Goal: Task Accomplishment & Management: Use online tool/utility

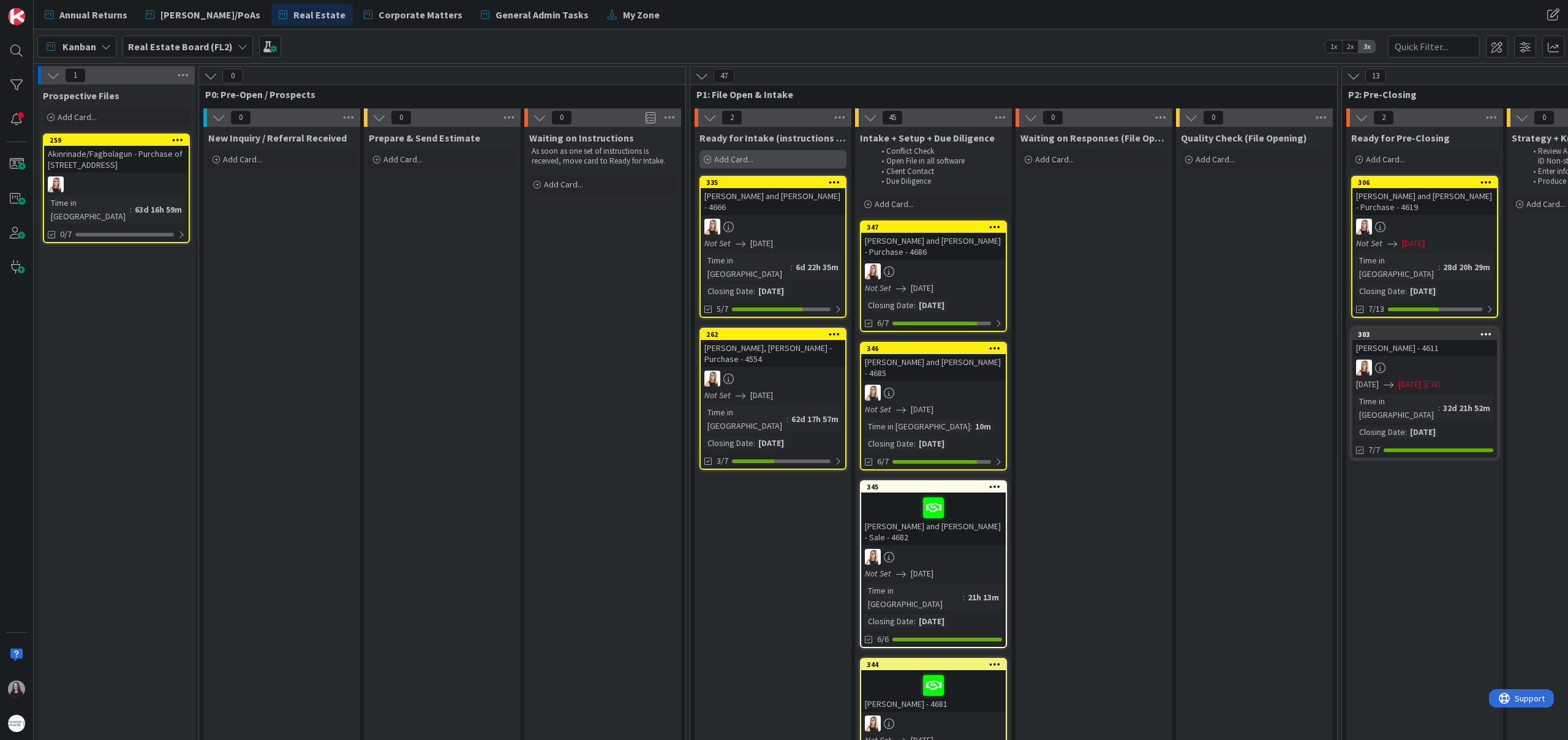
click at [732, 163] on span "Add Card..." at bounding box center [734, 159] width 39 height 11
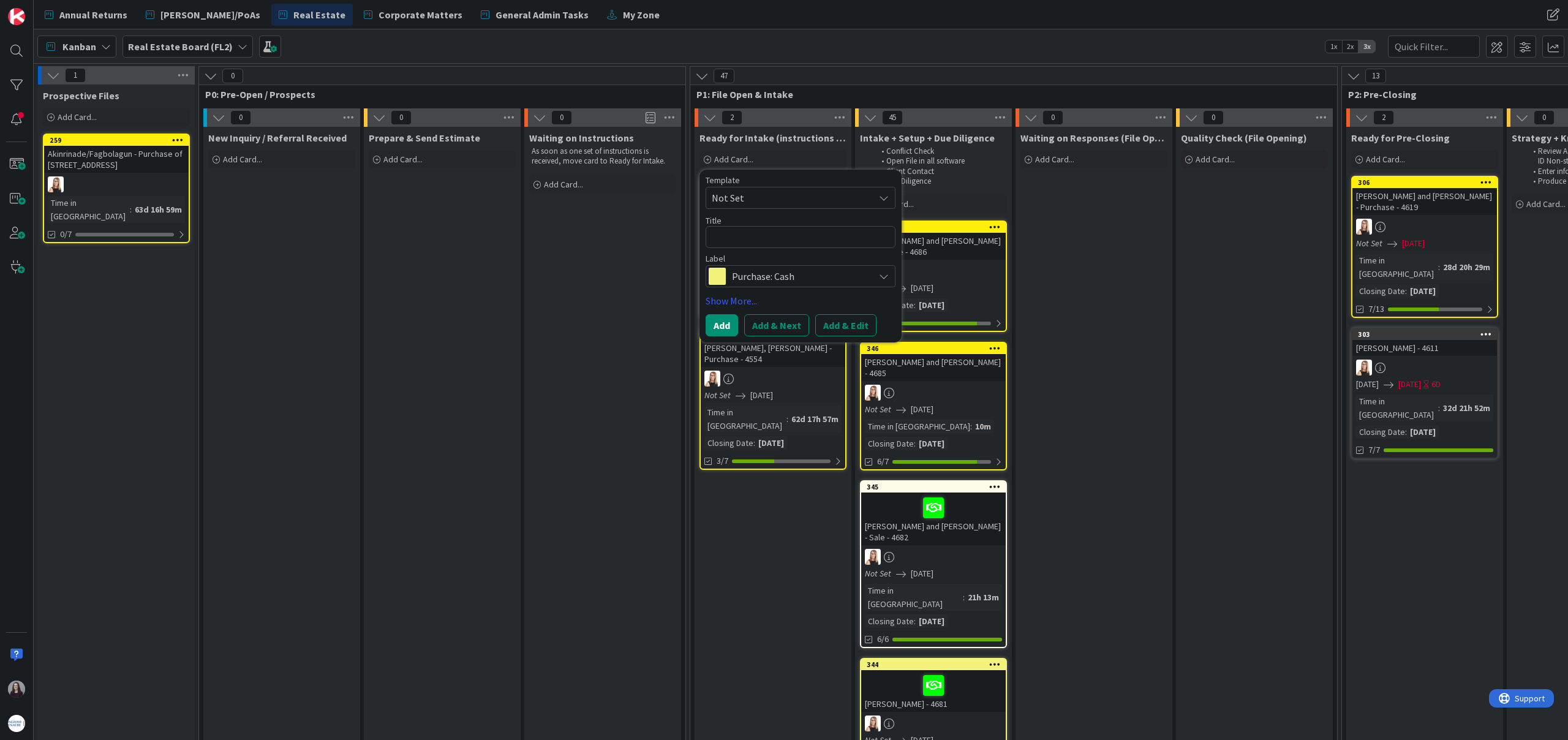
click at [793, 195] on span "Not Set" at bounding box center [788, 197] width 153 height 16
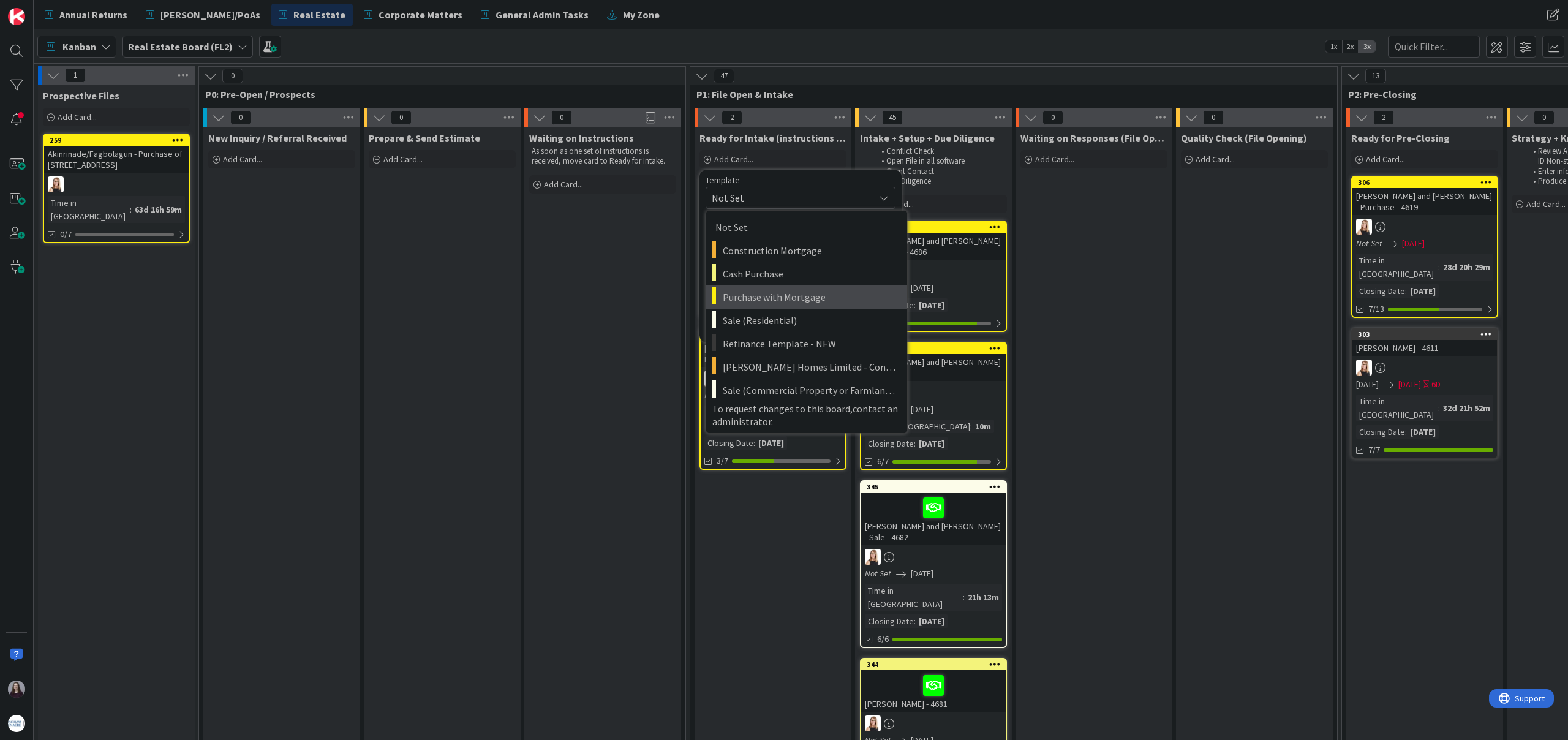
click at [801, 295] on span "Purchase with Mortgage" at bounding box center [810, 297] width 175 height 16
type textarea "x"
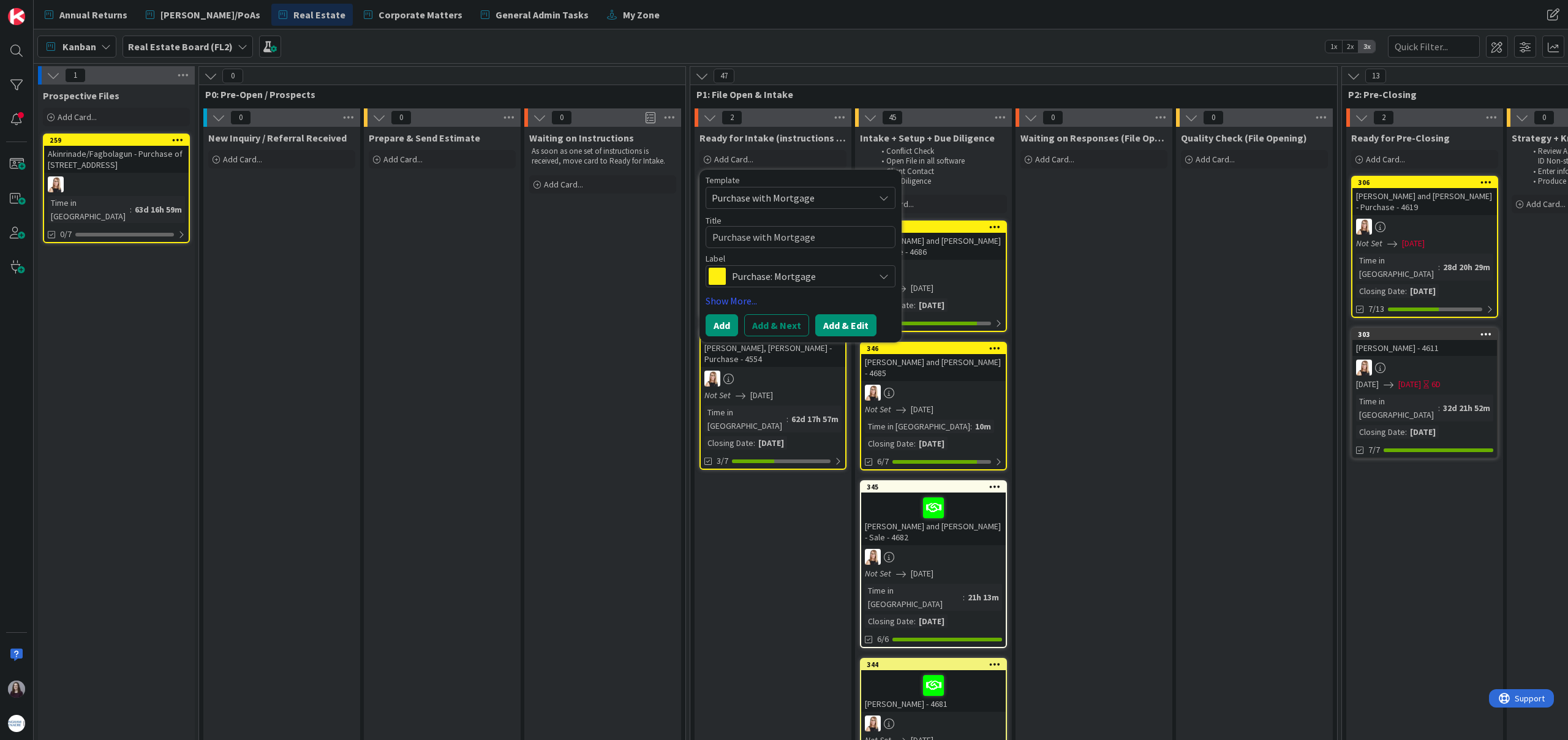
click at [836, 318] on button "Add & Edit" at bounding box center [846, 325] width 61 height 22
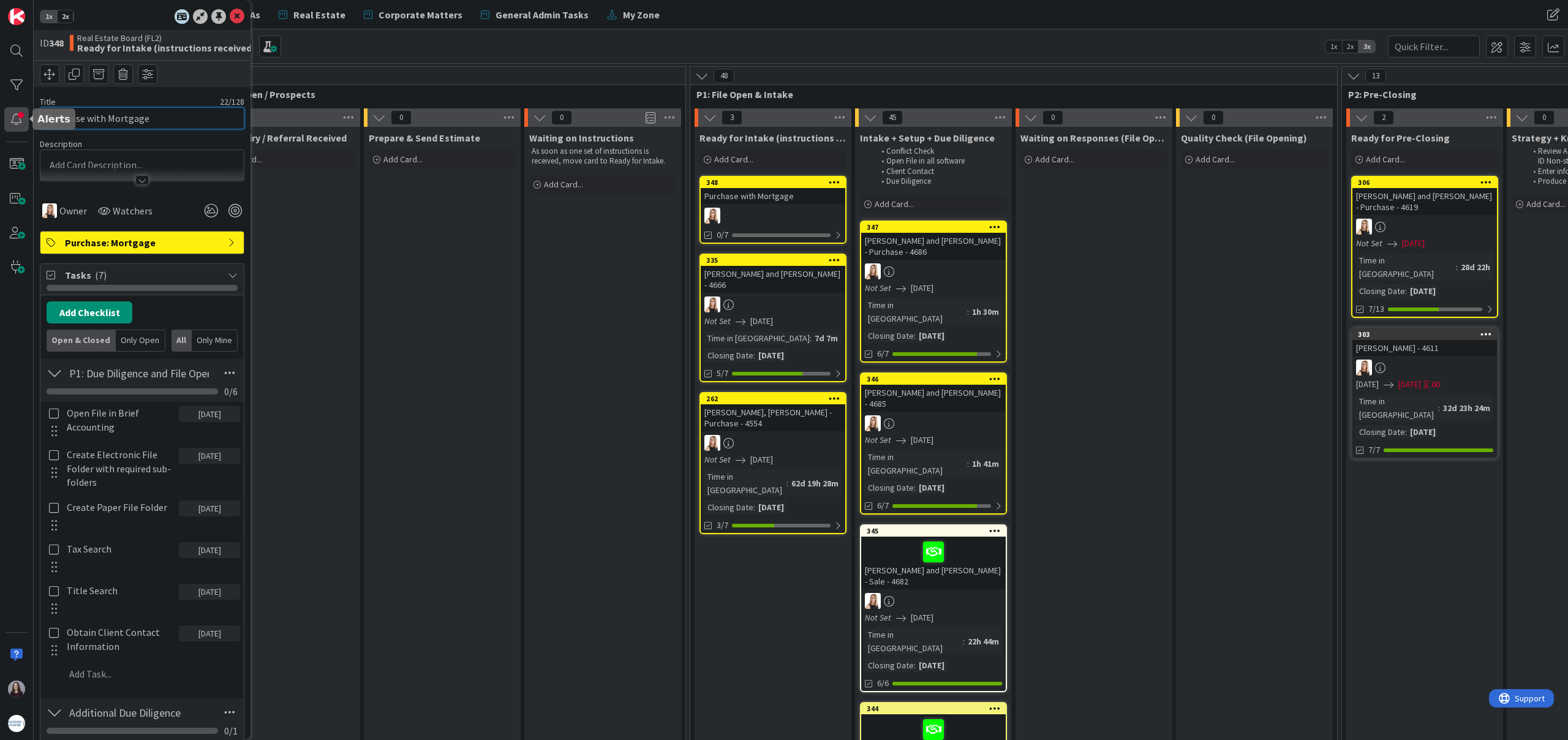
drag, startPoint x: 152, startPoint y: 118, endPoint x: 24, endPoint y: 118, distance: 128.0
click at [24, 118] on div "1x 2x ID 348 Real Estate Board (FL2) Ready for Intake (instructions received) T…" at bounding box center [16, 370] width 33 height 740
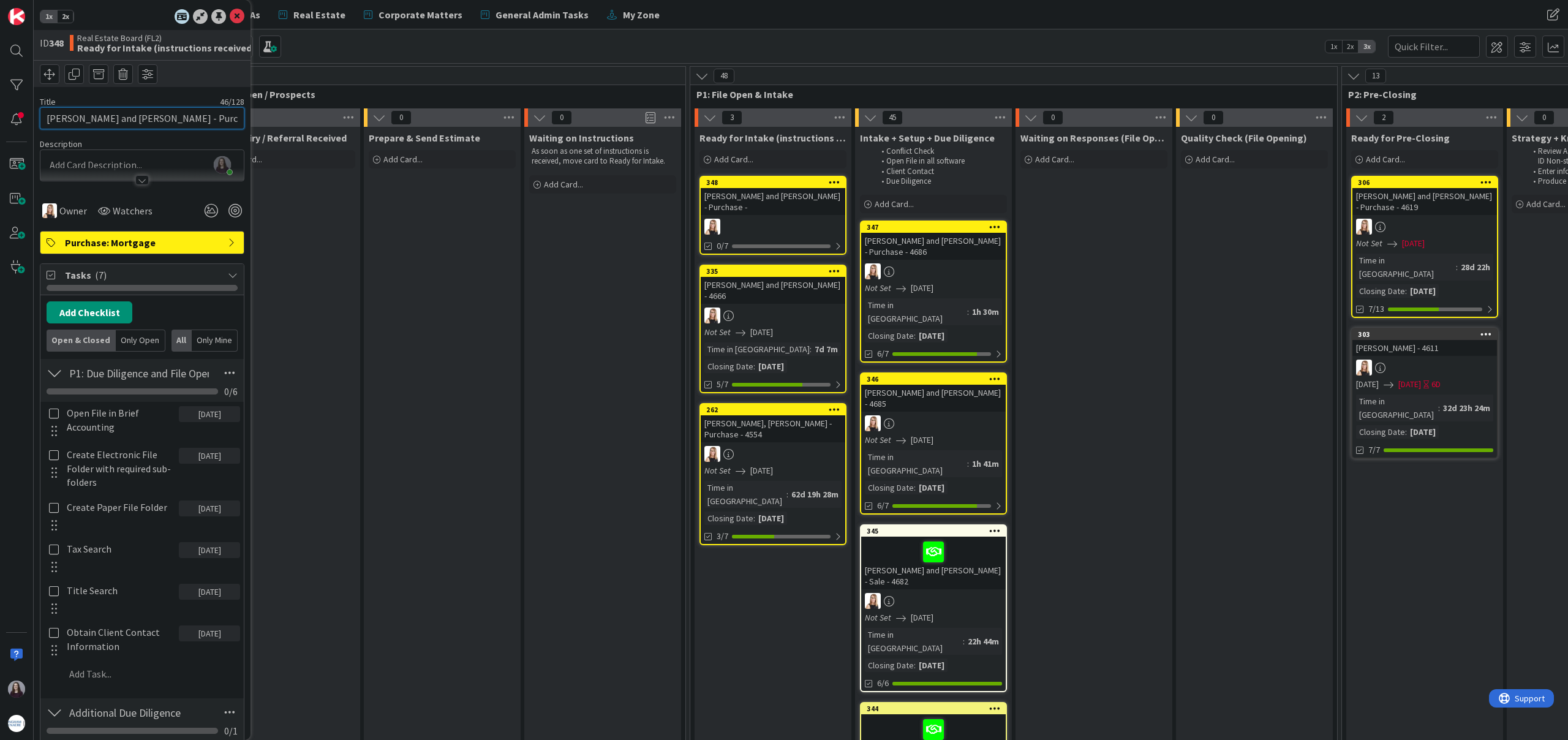
scroll to position [0, 1]
type input "[PERSON_NAME] and [PERSON_NAME] - Purchase - 4689"
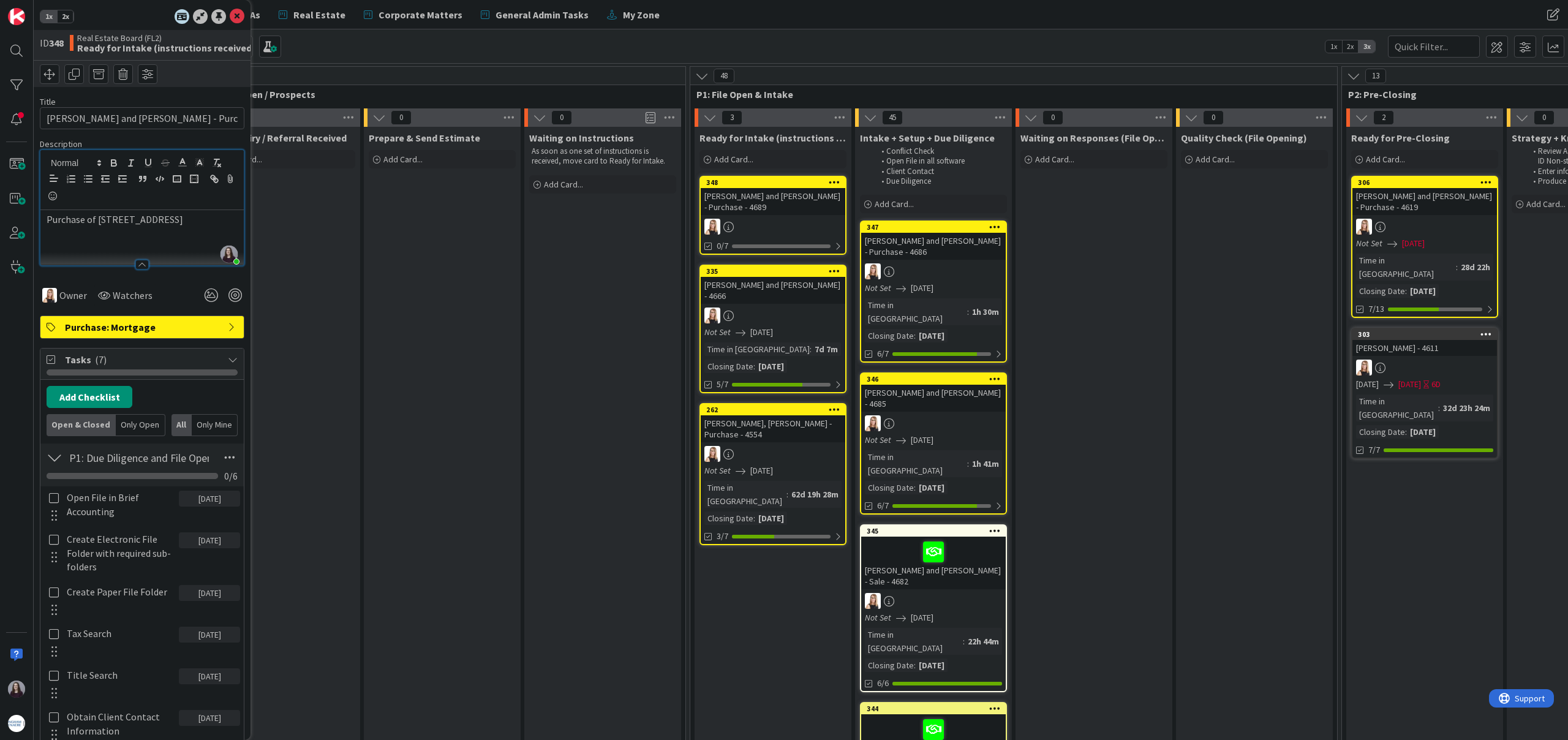
scroll to position [178, 0]
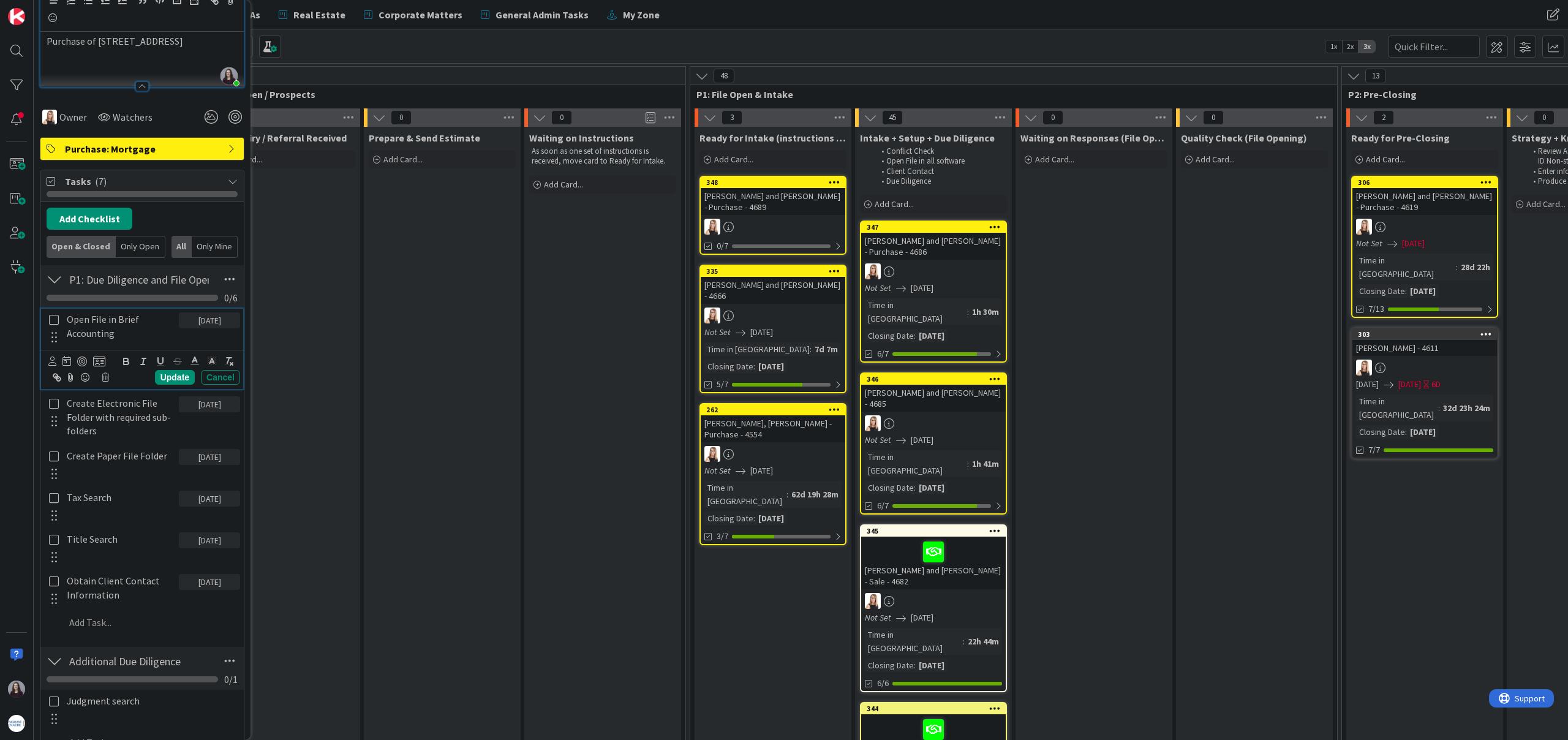
click at [54, 322] on icon at bounding box center [54, 319] width 14 height 11
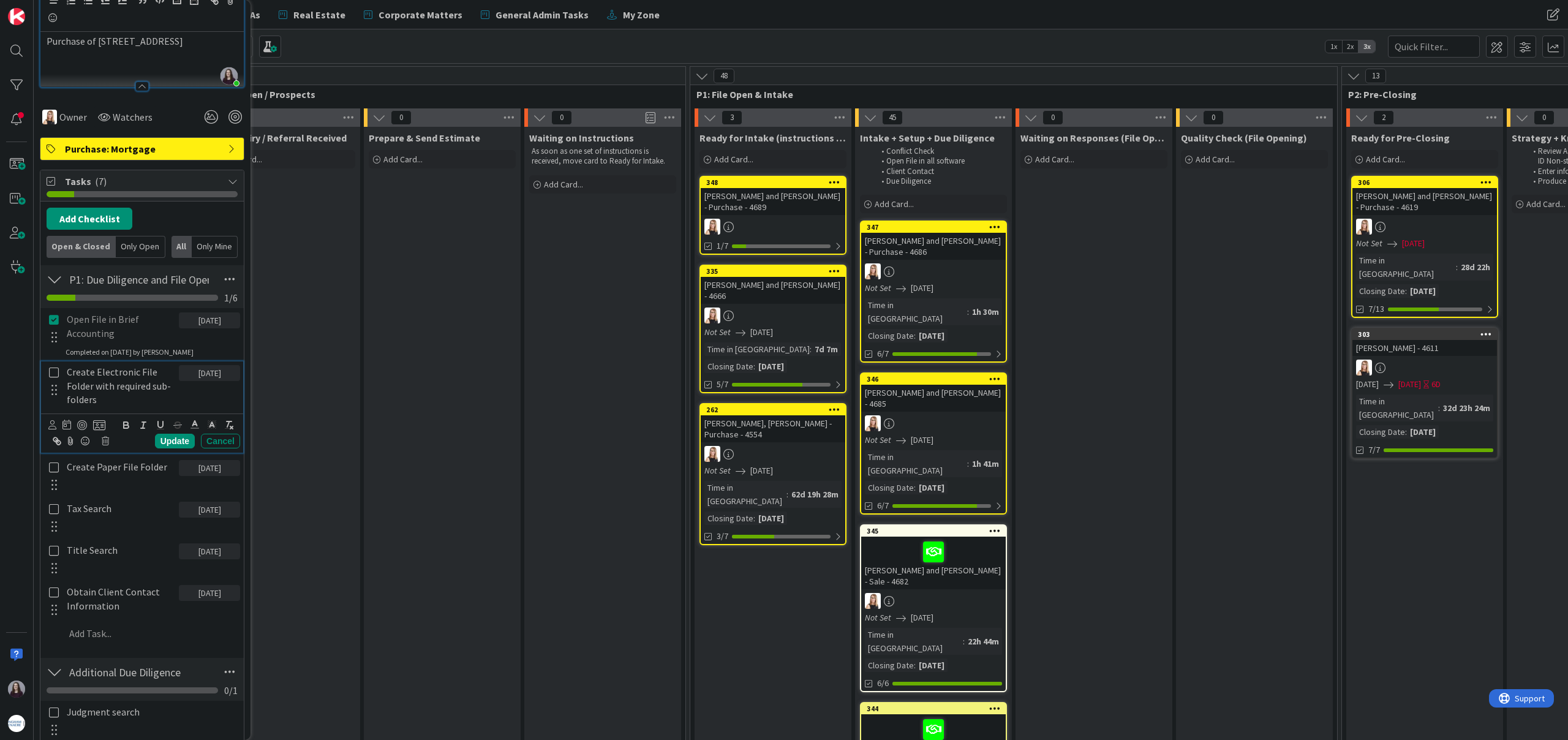
click at [54, 375] on icon at bounding box center [54, 372] width 14 height 11
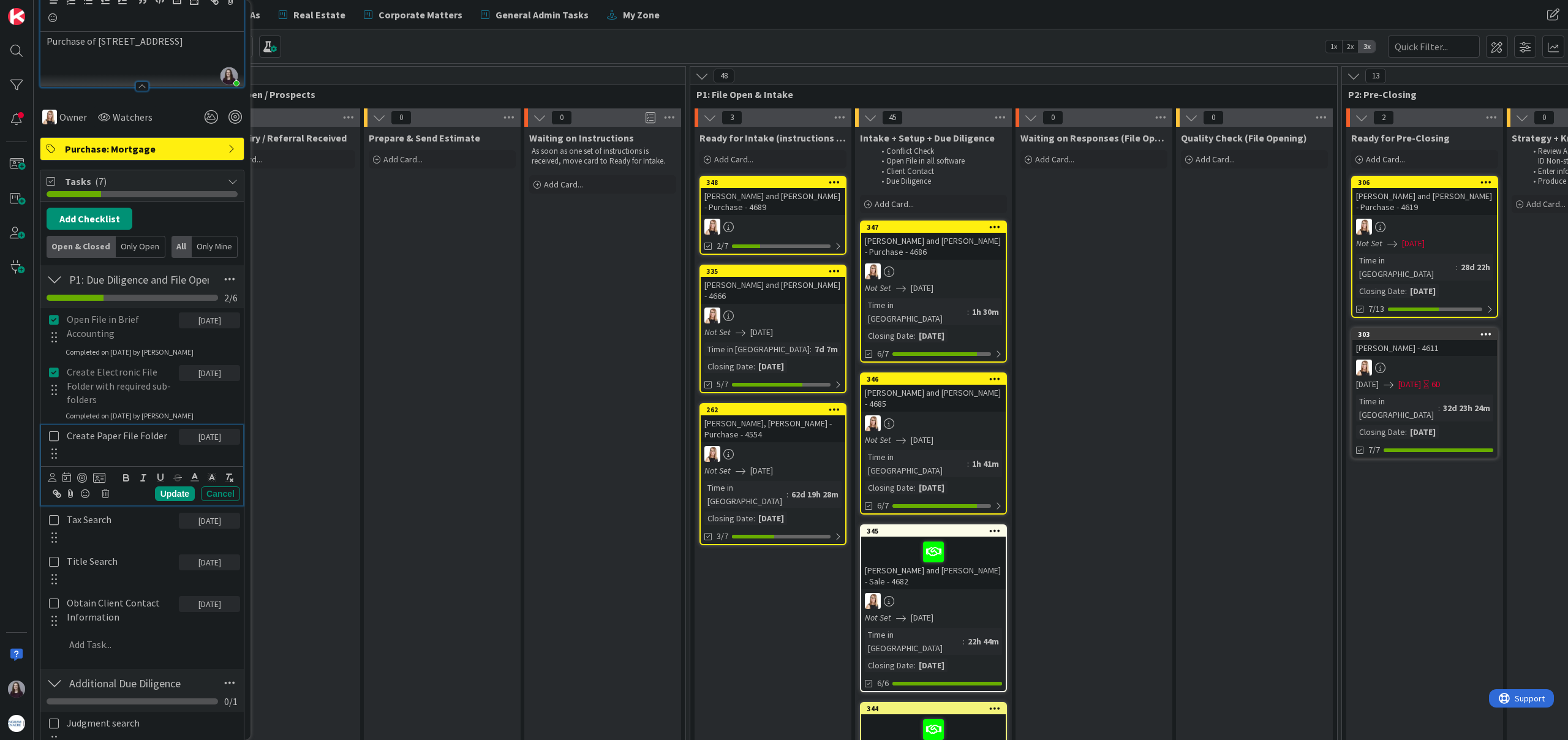
click at [54, 438] on icon at bounding box center [54, 436] width 14 height 11
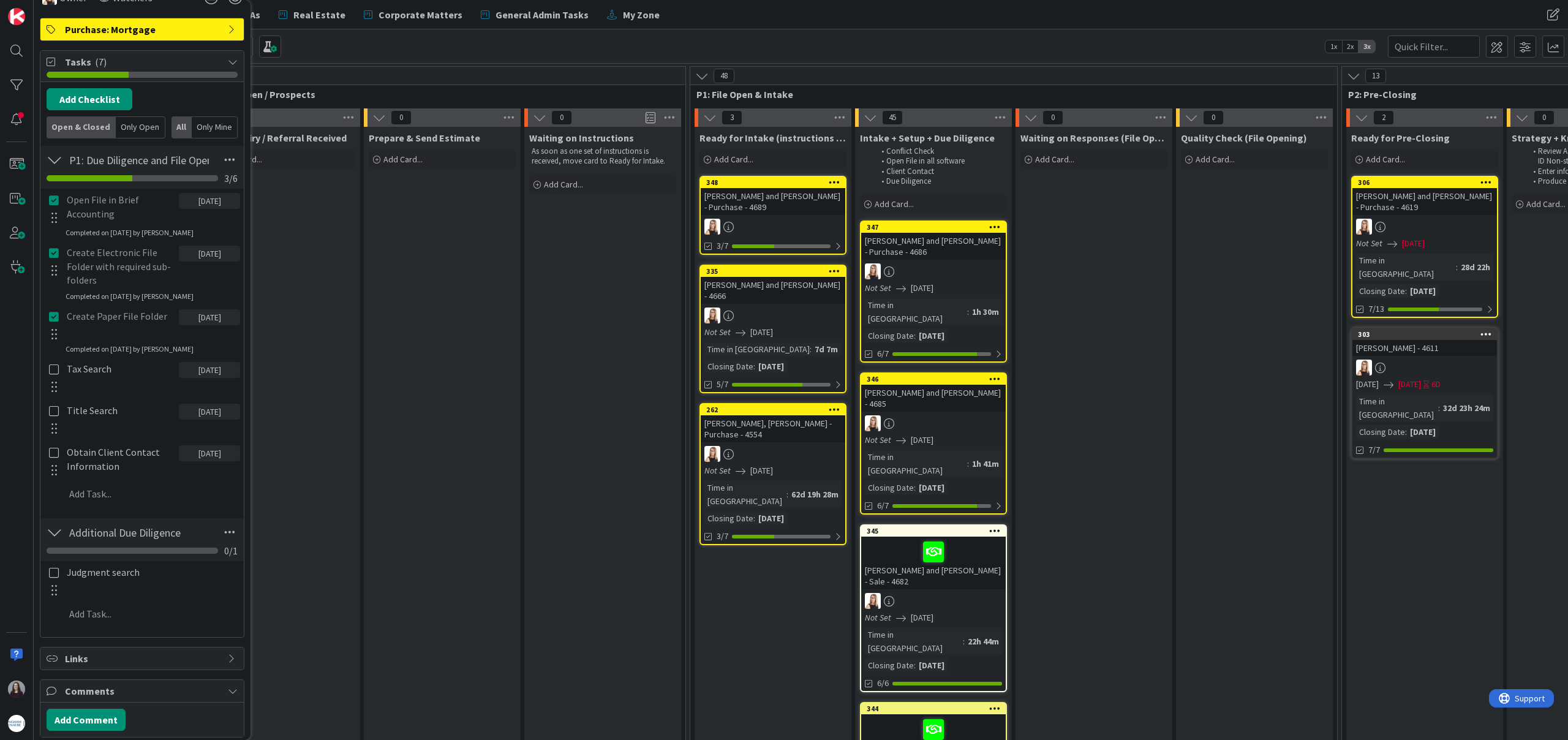
scroll to position [320, 0]
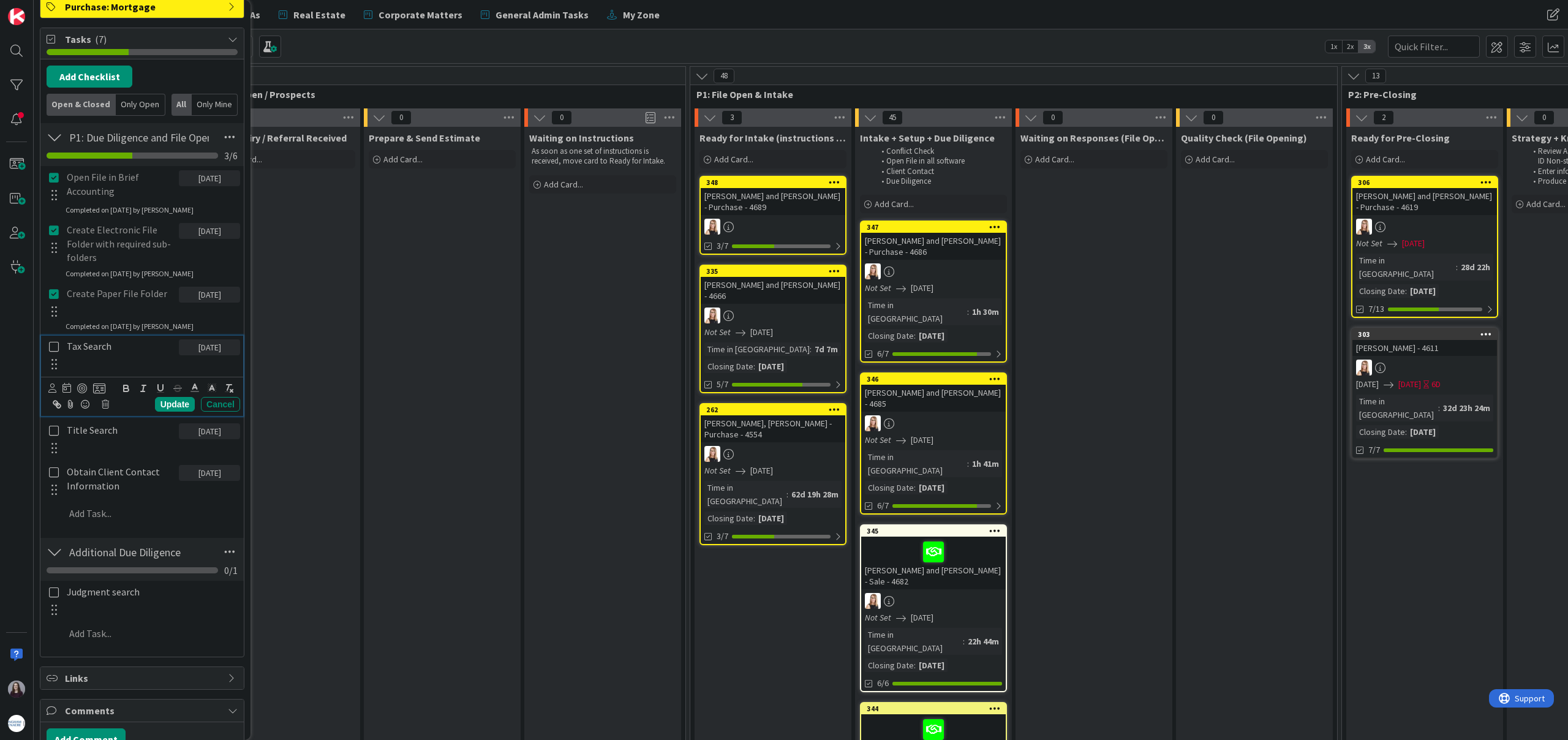
click at [55, 347] on icon at bounding box center [54, 346] width 14 height 11
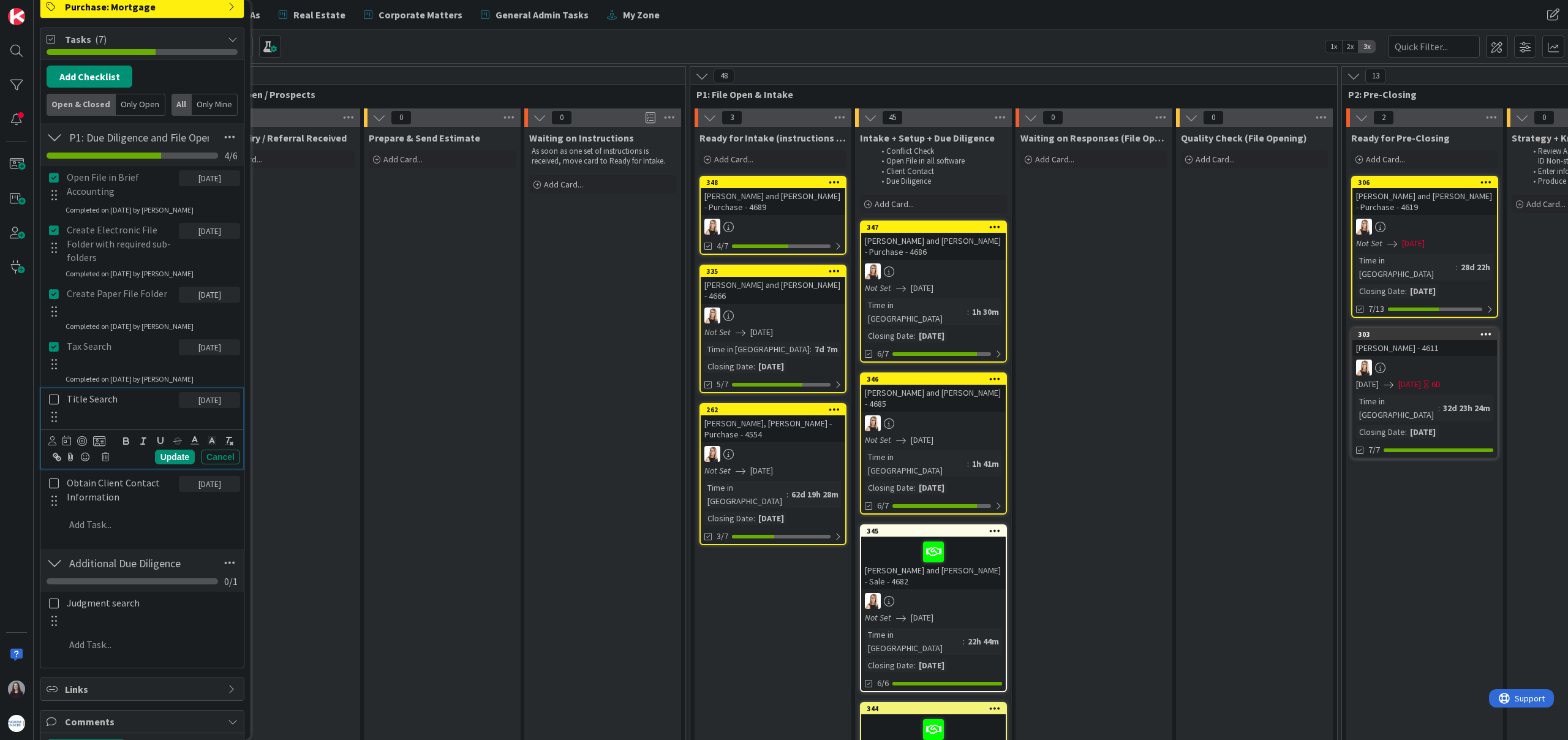
click at [51, 400] on icon at bounding box center [54, 399] width 14 height 11
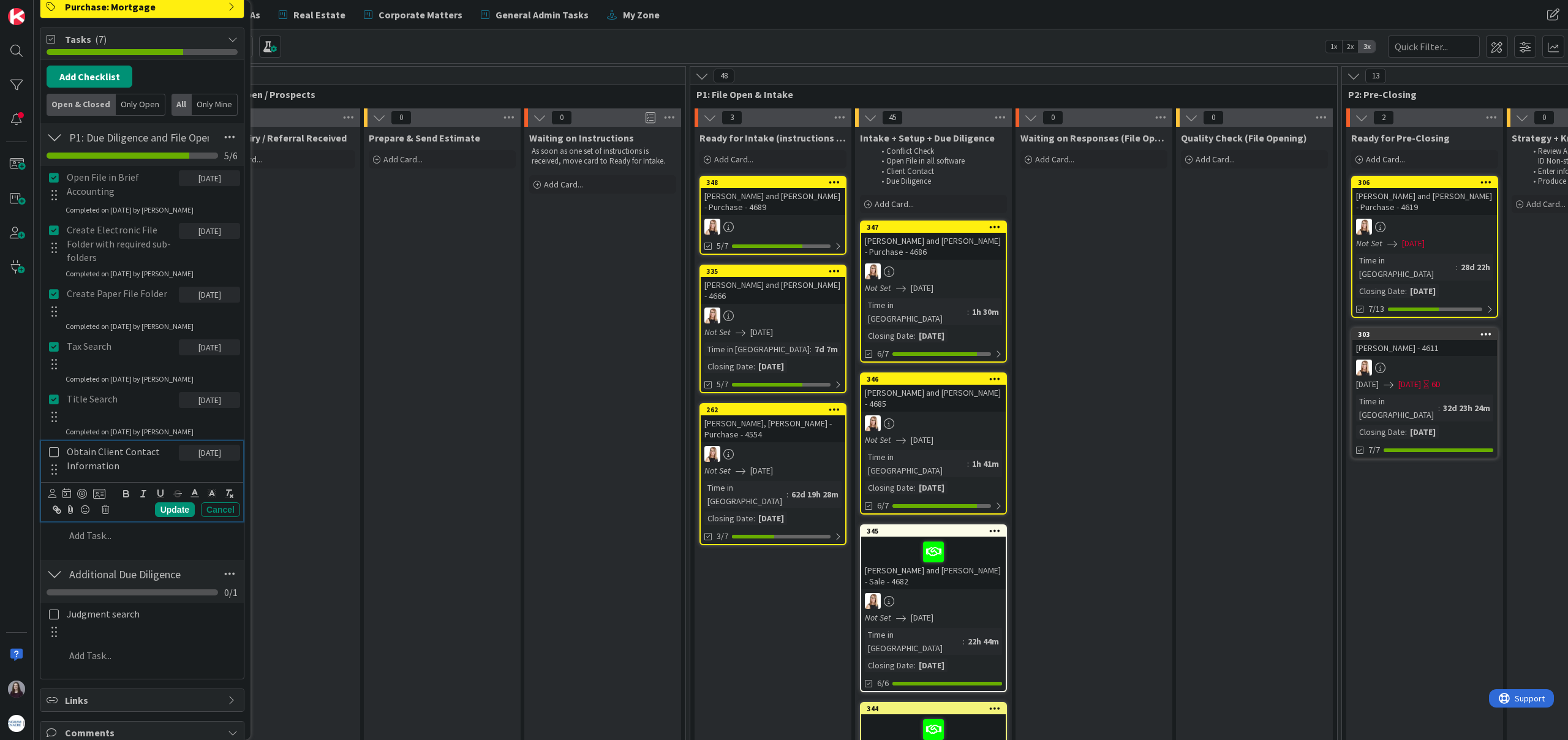
click at [53, 452] on icon at bounding box center [54, 452] width 14 height 11
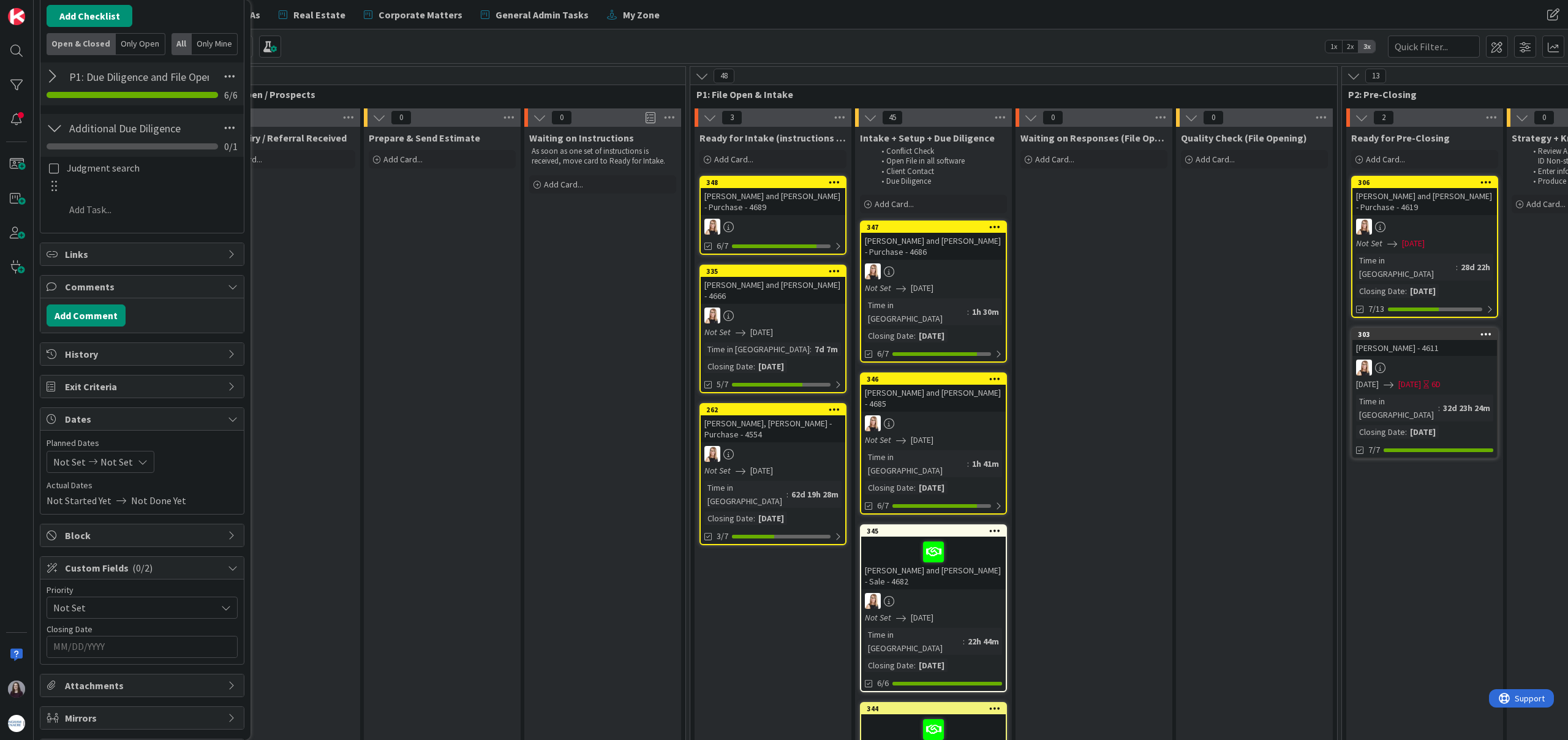
scroll to position [412, 0]
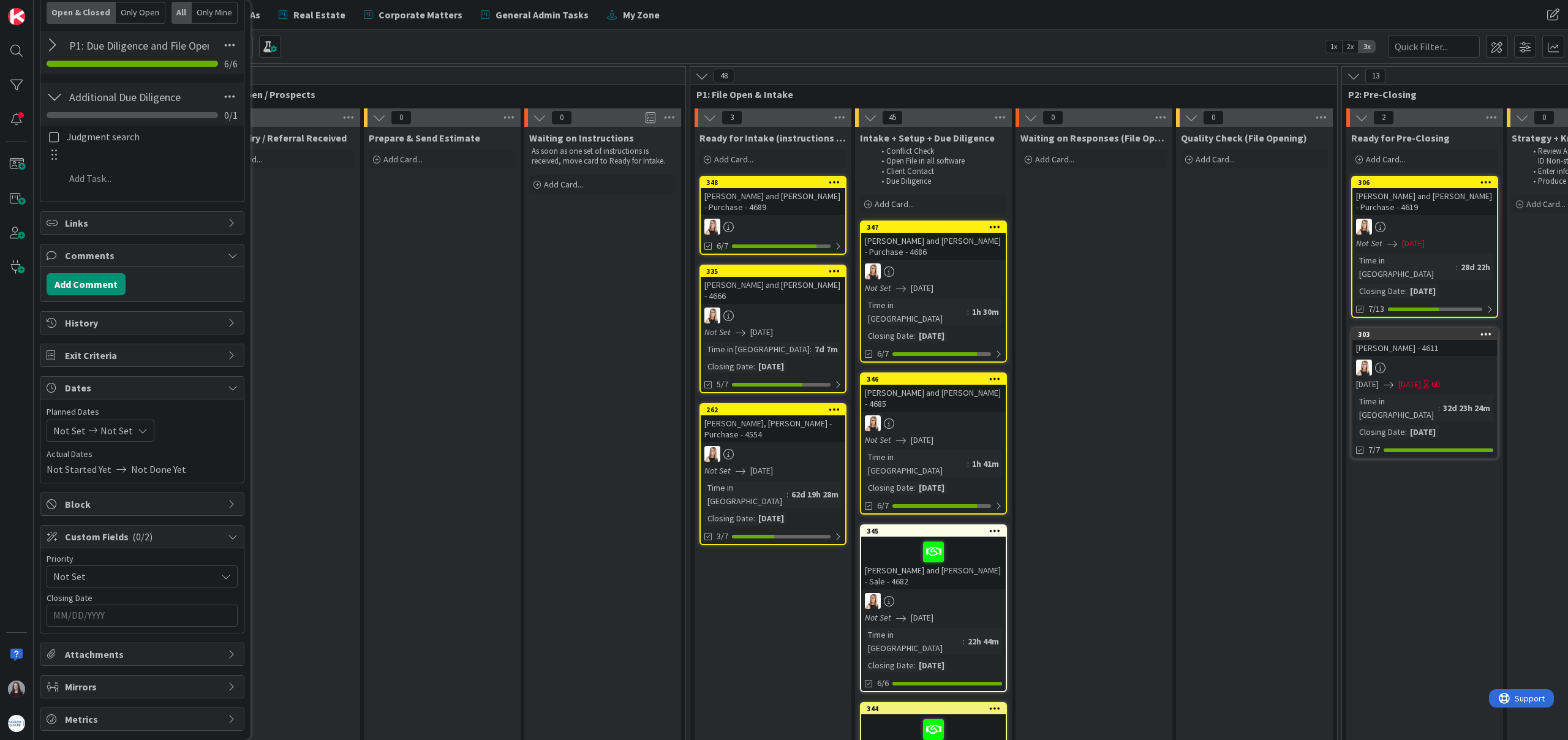
click at [129, 430] on div "Not Set Not Set" at bounding box center [100, 431] width 108 height 22
click at [215, 470] on icon "Move forward to switch to the next month." at bounding box center [216, 469] width 10 height 6
click at [141, 516] on td "1" at bounding box center [144, 514] width 24 height 23
type input "[DATE]"
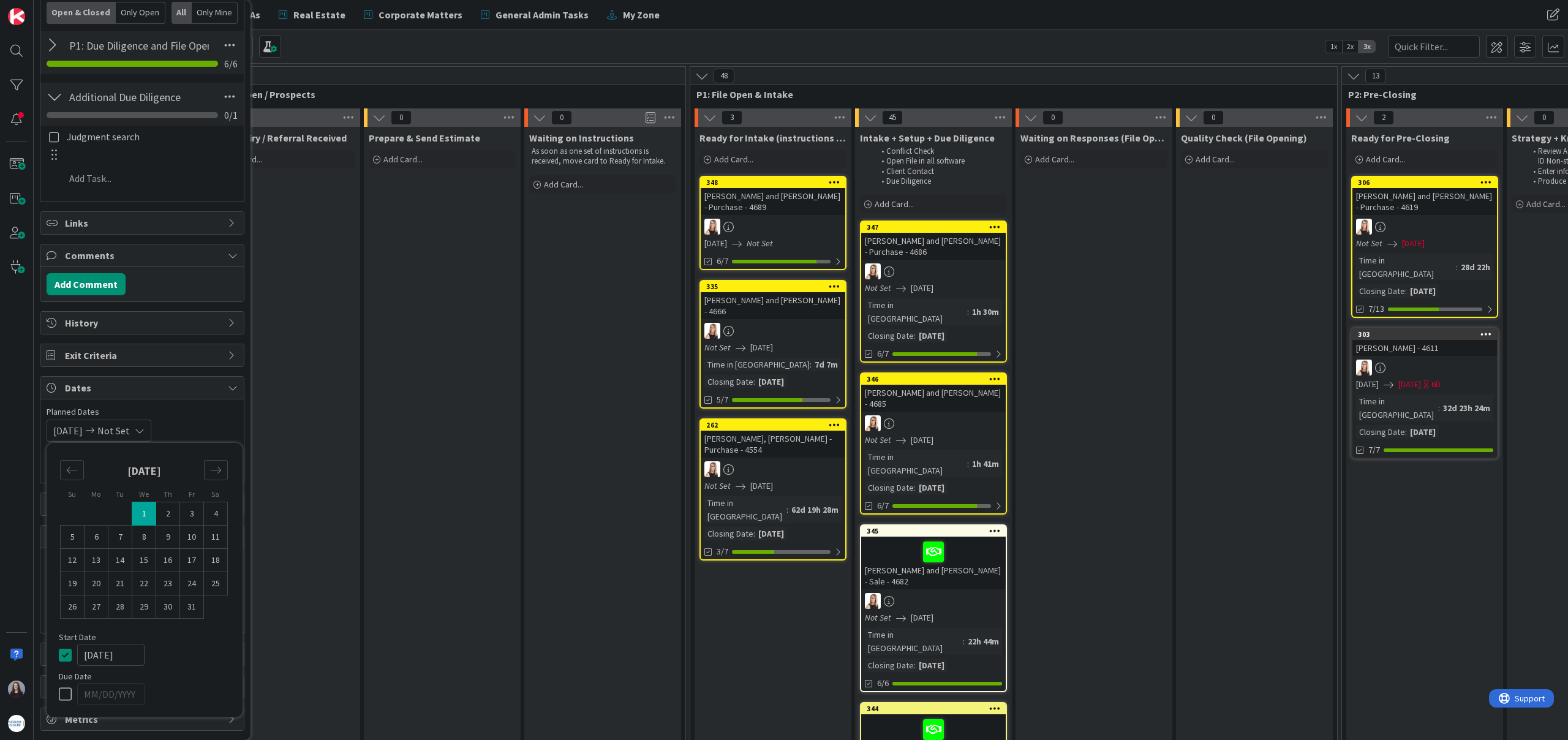
click at [65, 654] on icon at bounding box center [68, 655] width 18 height 14
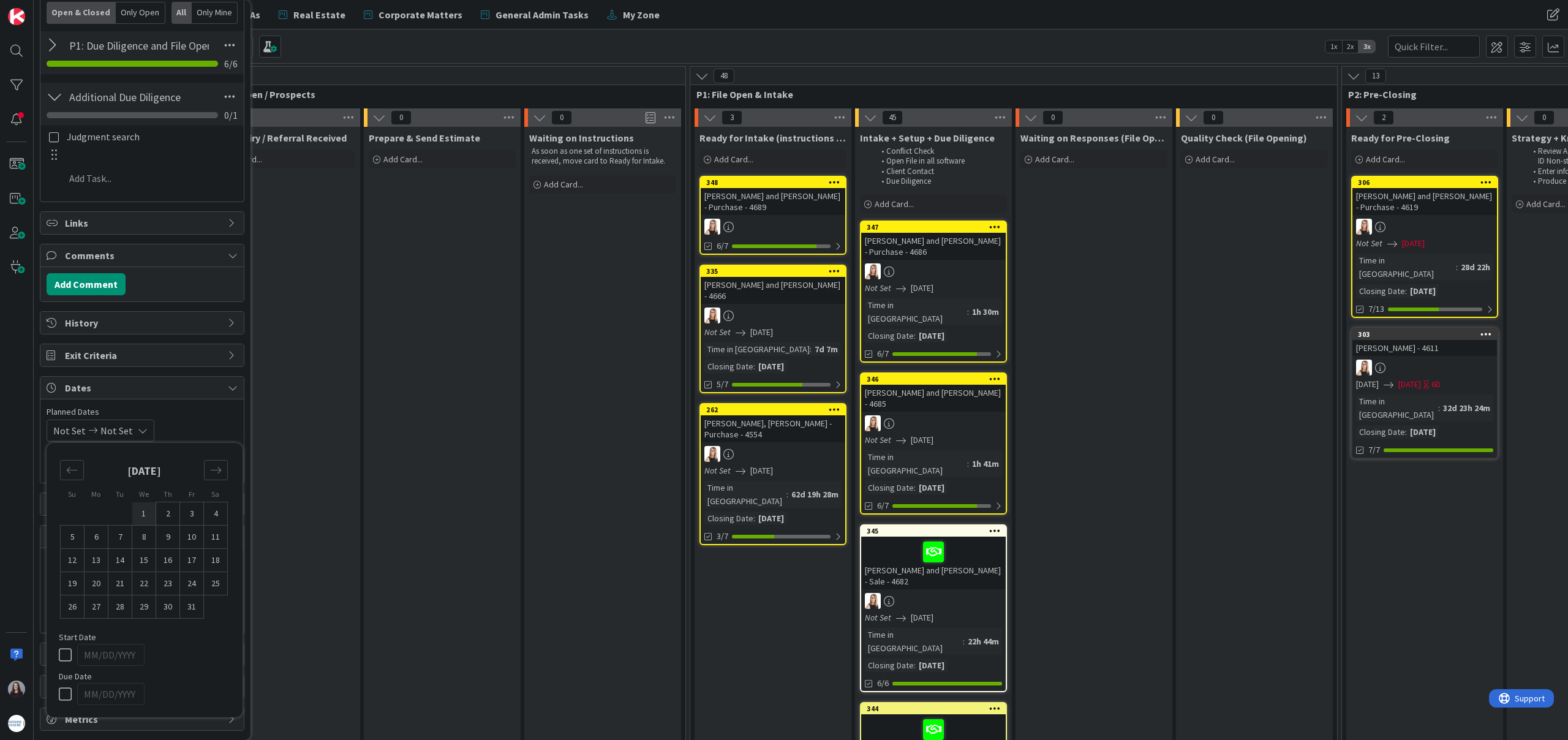
click at [142, 514] on td "1" at bounding box center [144, 514] width 24 height 23
type input "[DATE]"
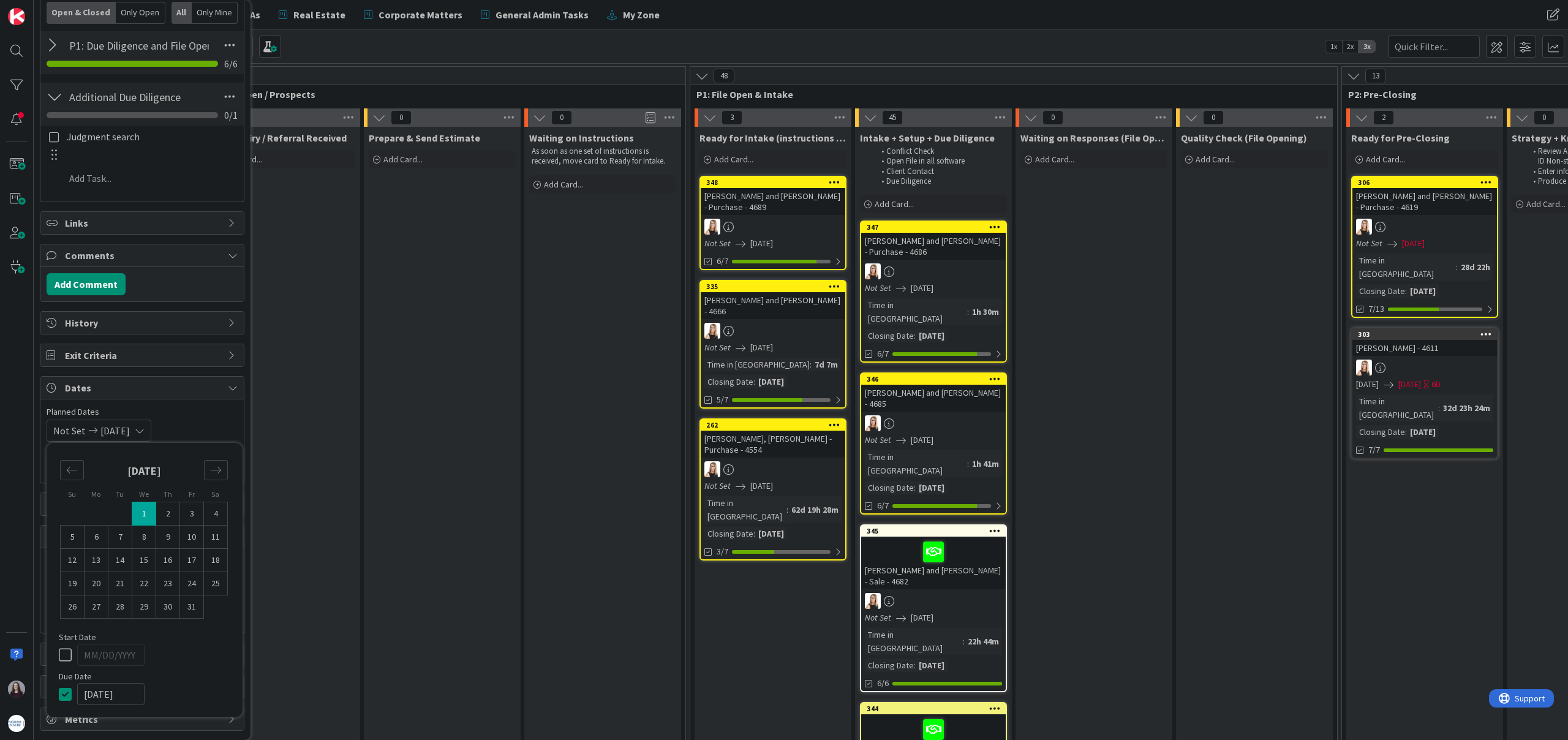
click at [213, 426] on div "Not Set [DATE] Su Mo Tu We Th Fr Sa [DATE] 1 2 3 4 5 6 7 8 9 10 11 12 13 14 15 …" at bounding box center [142, 431] width 191 height 22
click at [161, 606] on input "MM/DD/YYYY" at bounding box center [142, 615] width 178 height 21
click at [215, 649] on icon "Move forward to switch to the next month." at bounding box center [217, 648] width 12 height 12
click at [143, 688] on td "1" at bounding box center [145, 690] width 24 height 23
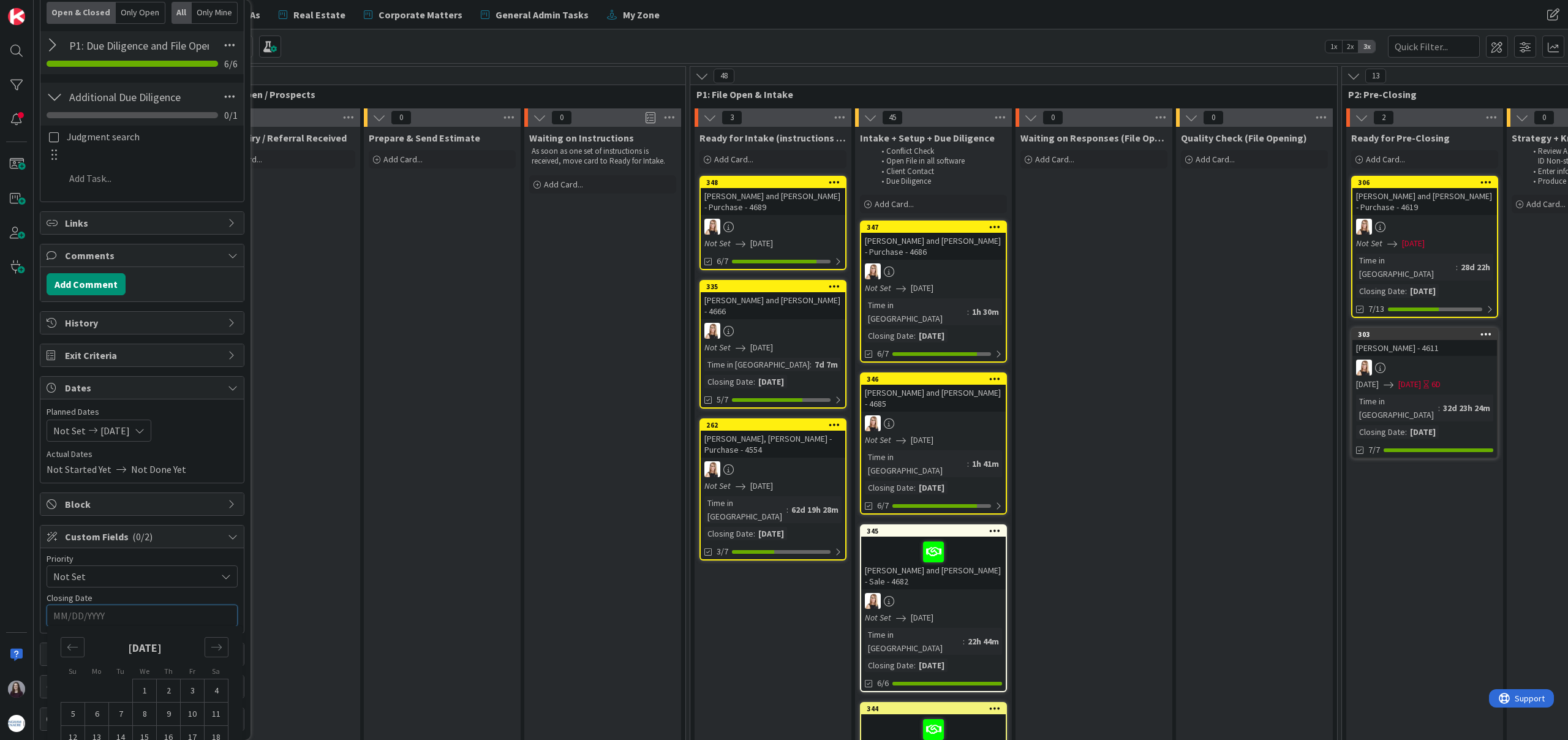
type input "[DATE]"
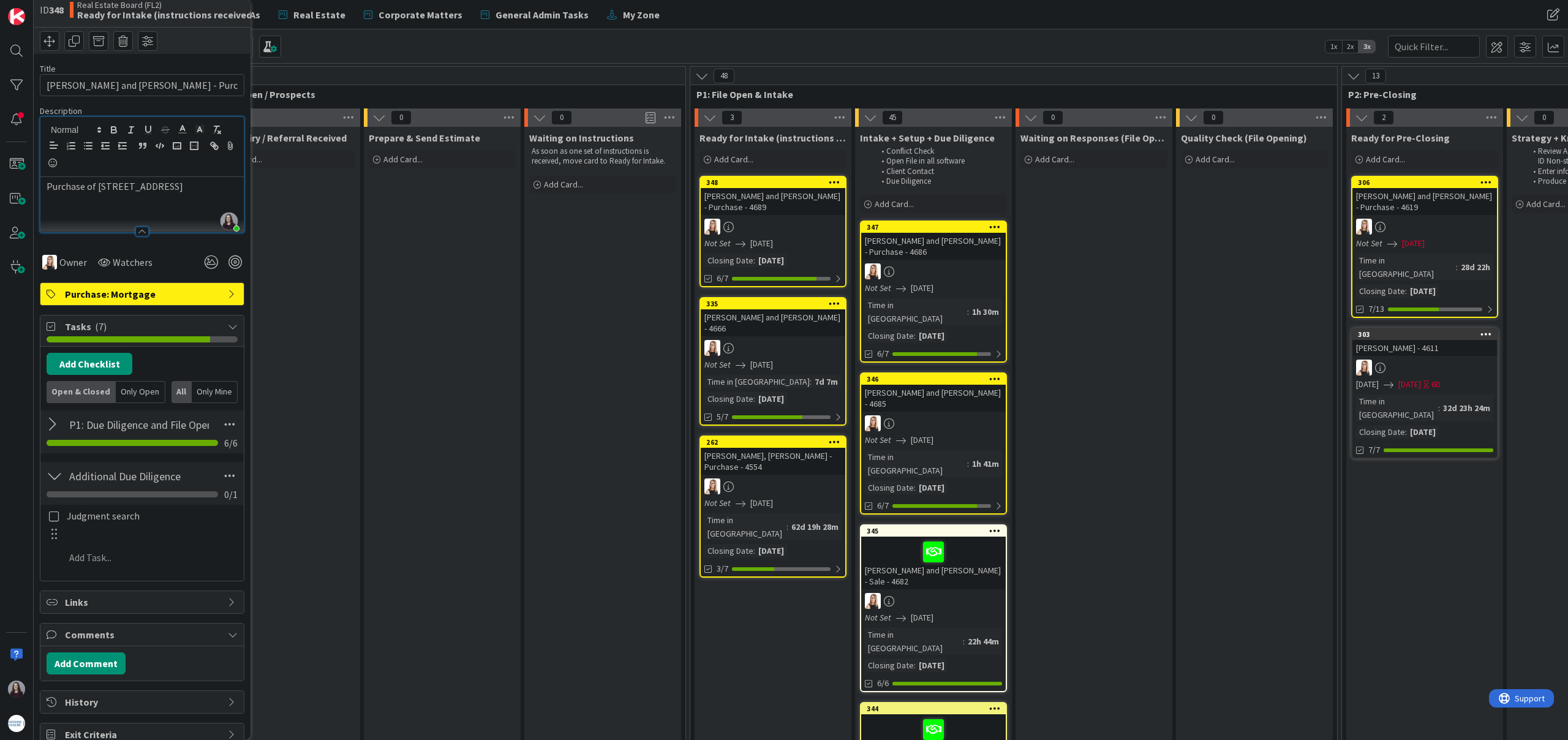
scroll to position [0, 0]
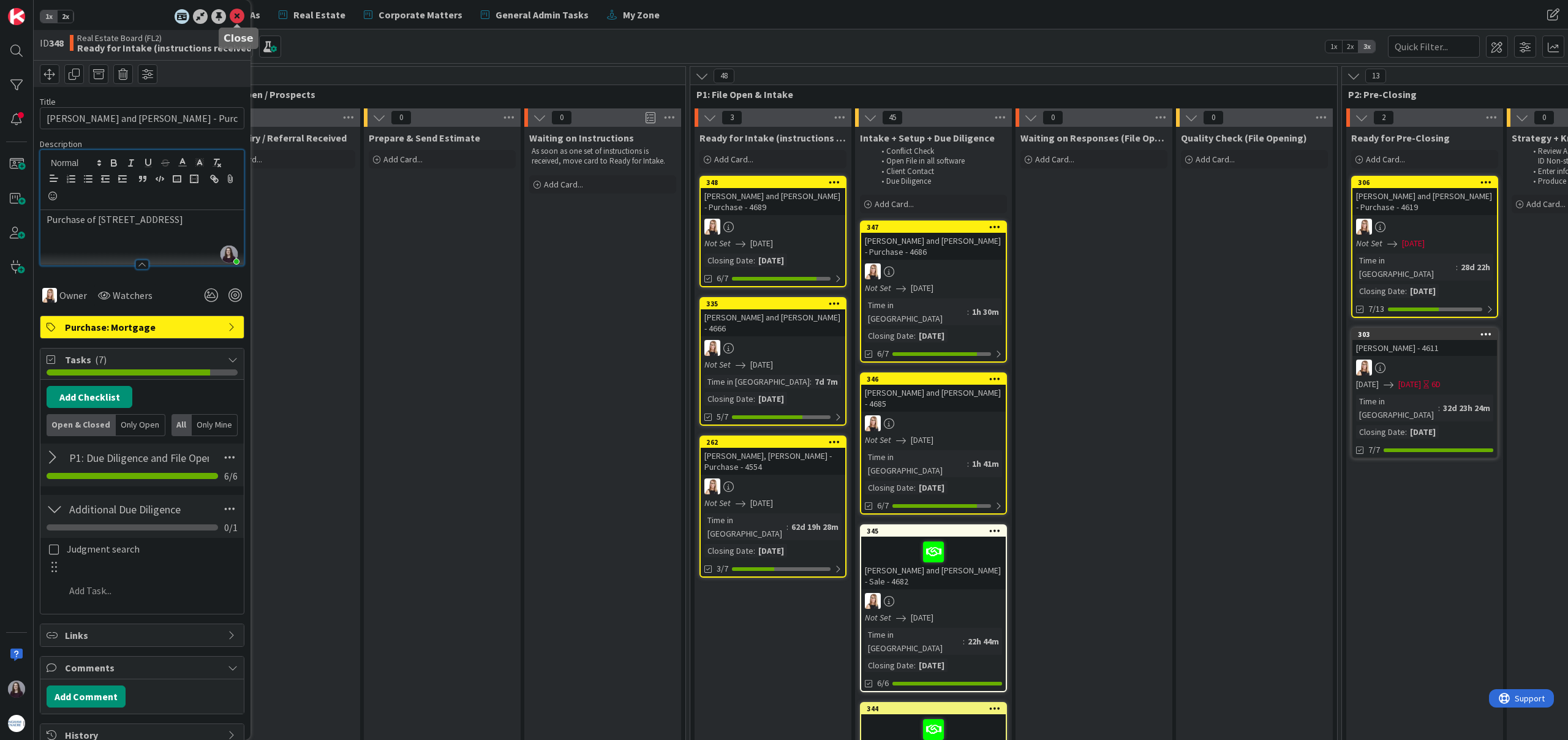
click at [234, 15] on icon at bounding box center [237, 16] width 14 height 14
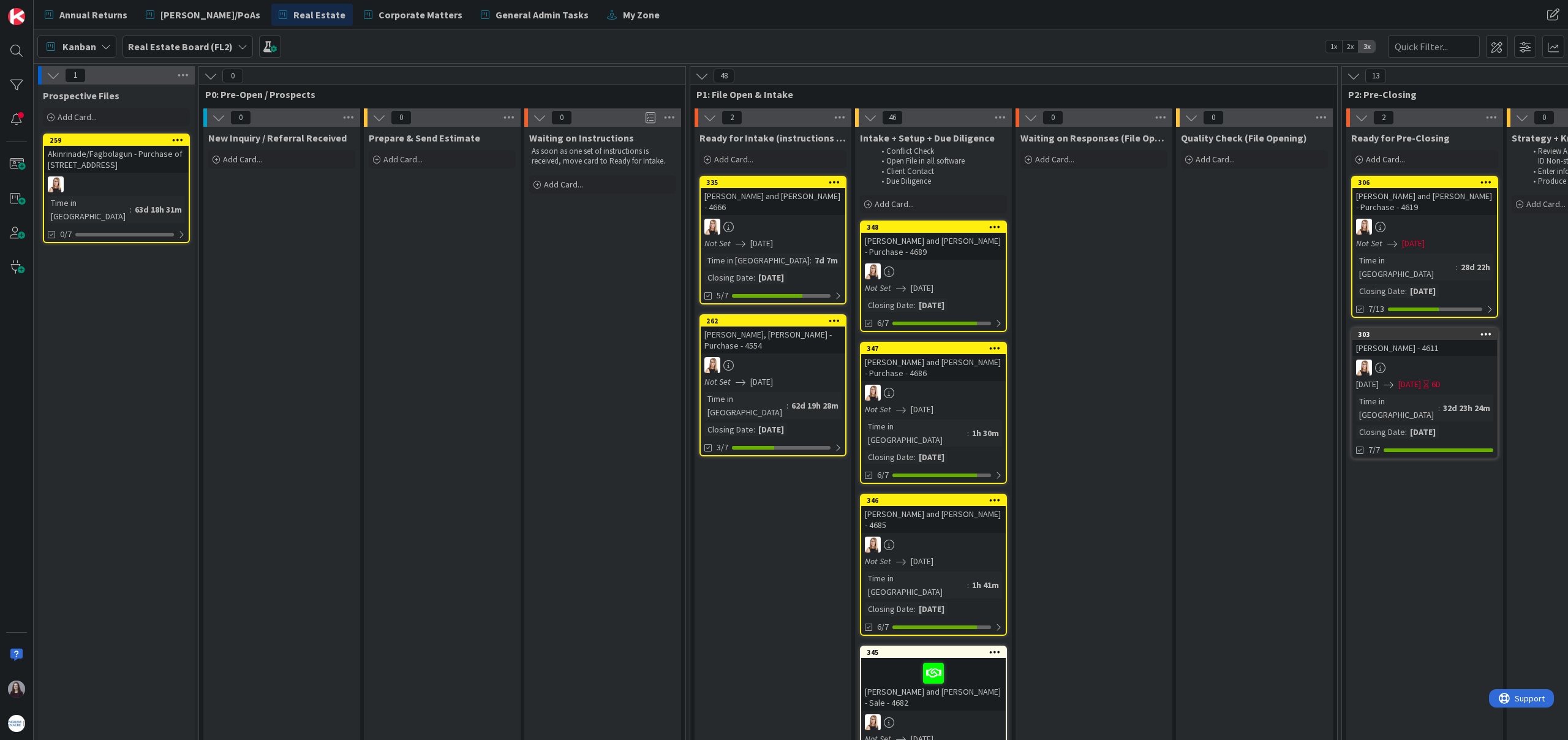
click at [918, 312] on link "348 [PERSON_NAME] and [PERSON_NAME] - Purchase - 4689 Not Set [DATE] Closing Da…" at bounding box center [934, 276] width 147 height 112
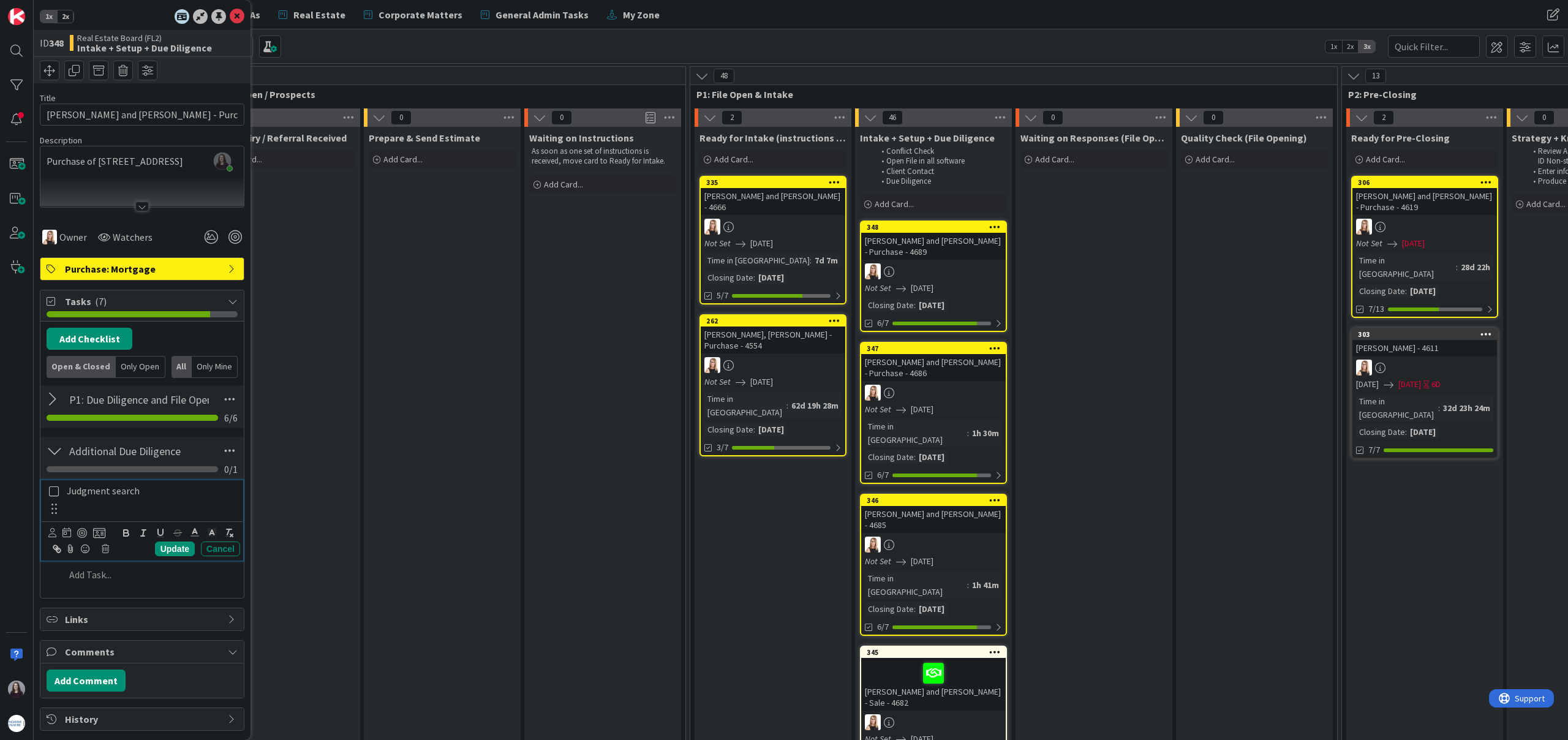
click at [49, 491] on icon at bounding box center [54, 491] width 14 height 11
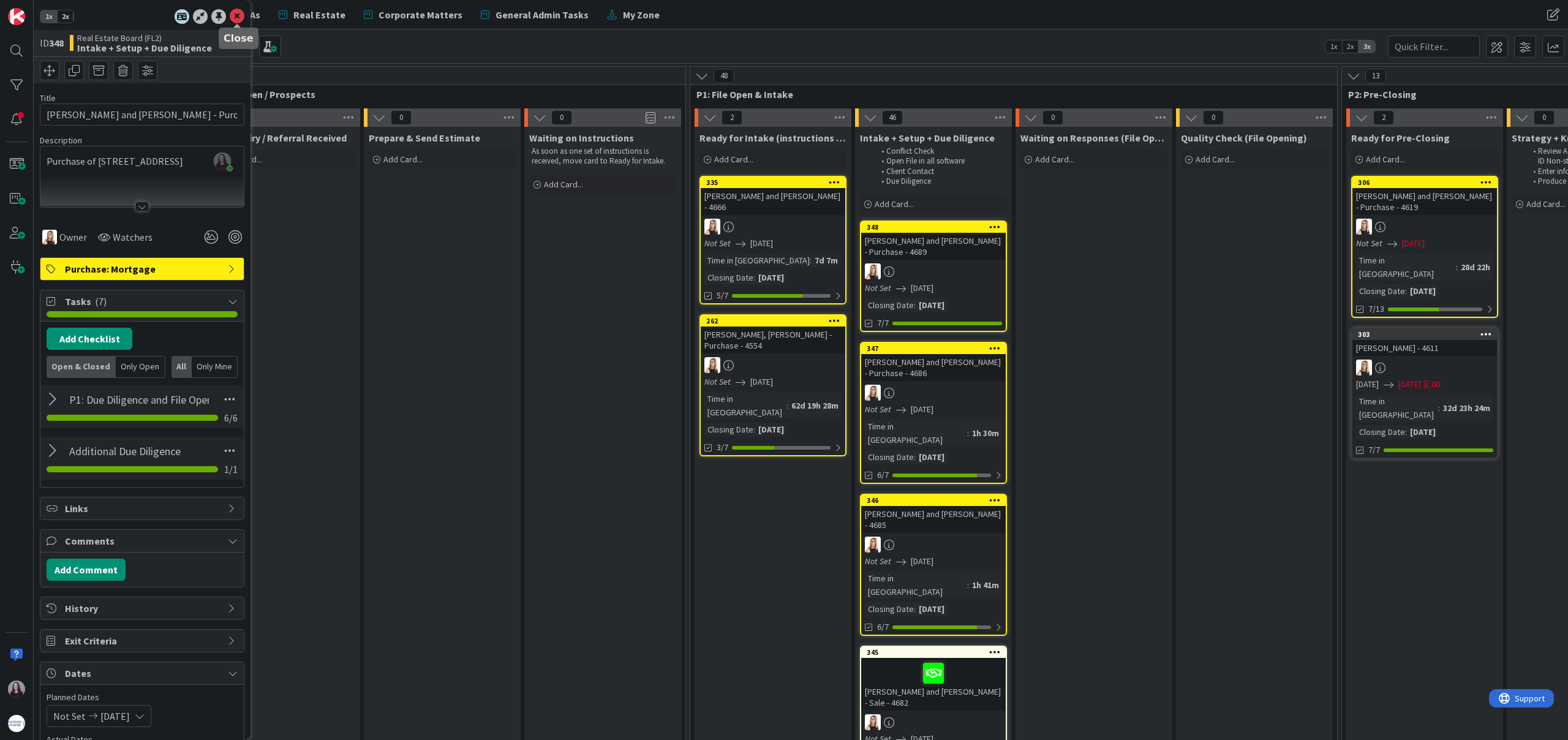
click at [238, 15] on icon at bounding box center [237, 16] width 14 height 14
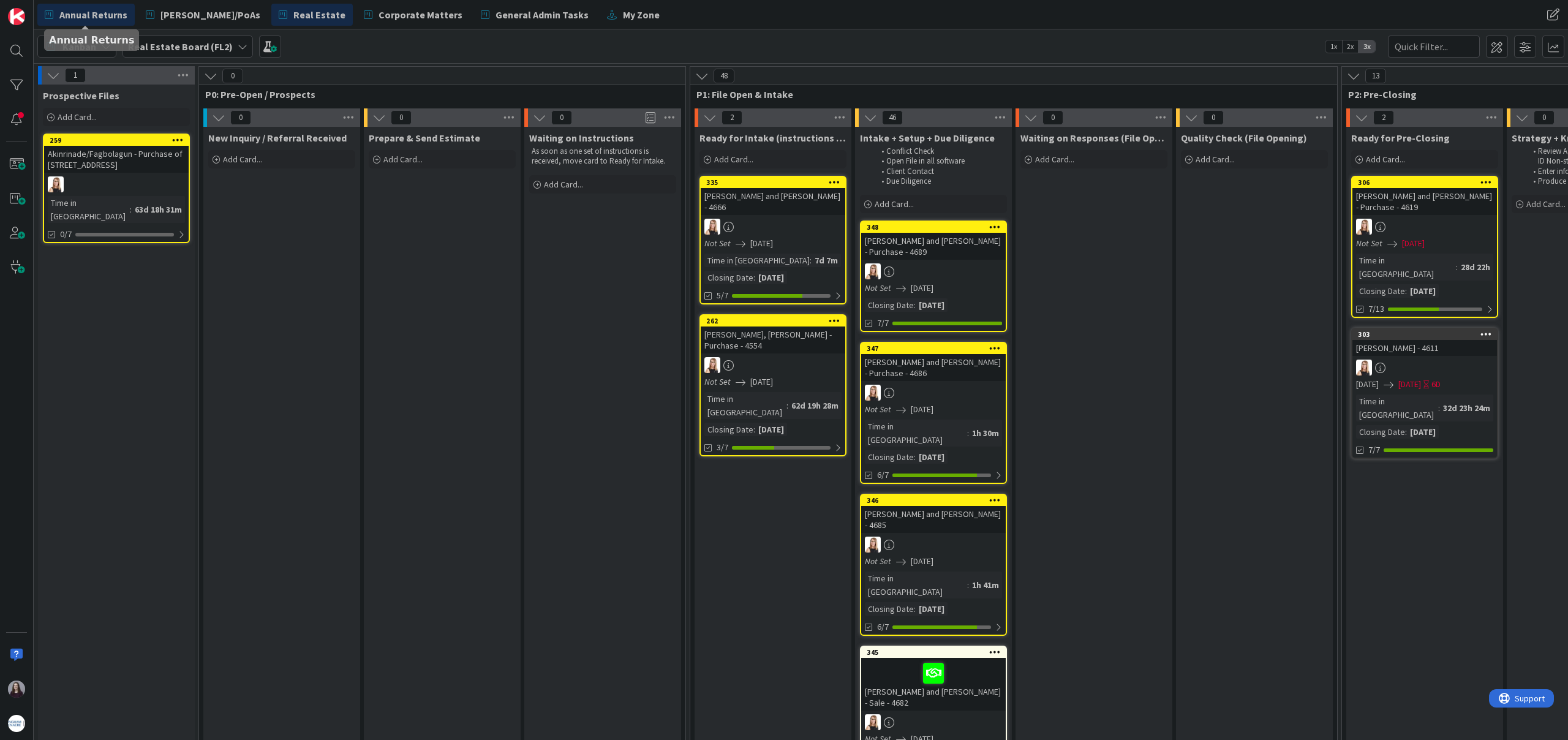
click at [99, 10] on span "Annual Returns" at bounding box center [94, 14] width 68 height 14
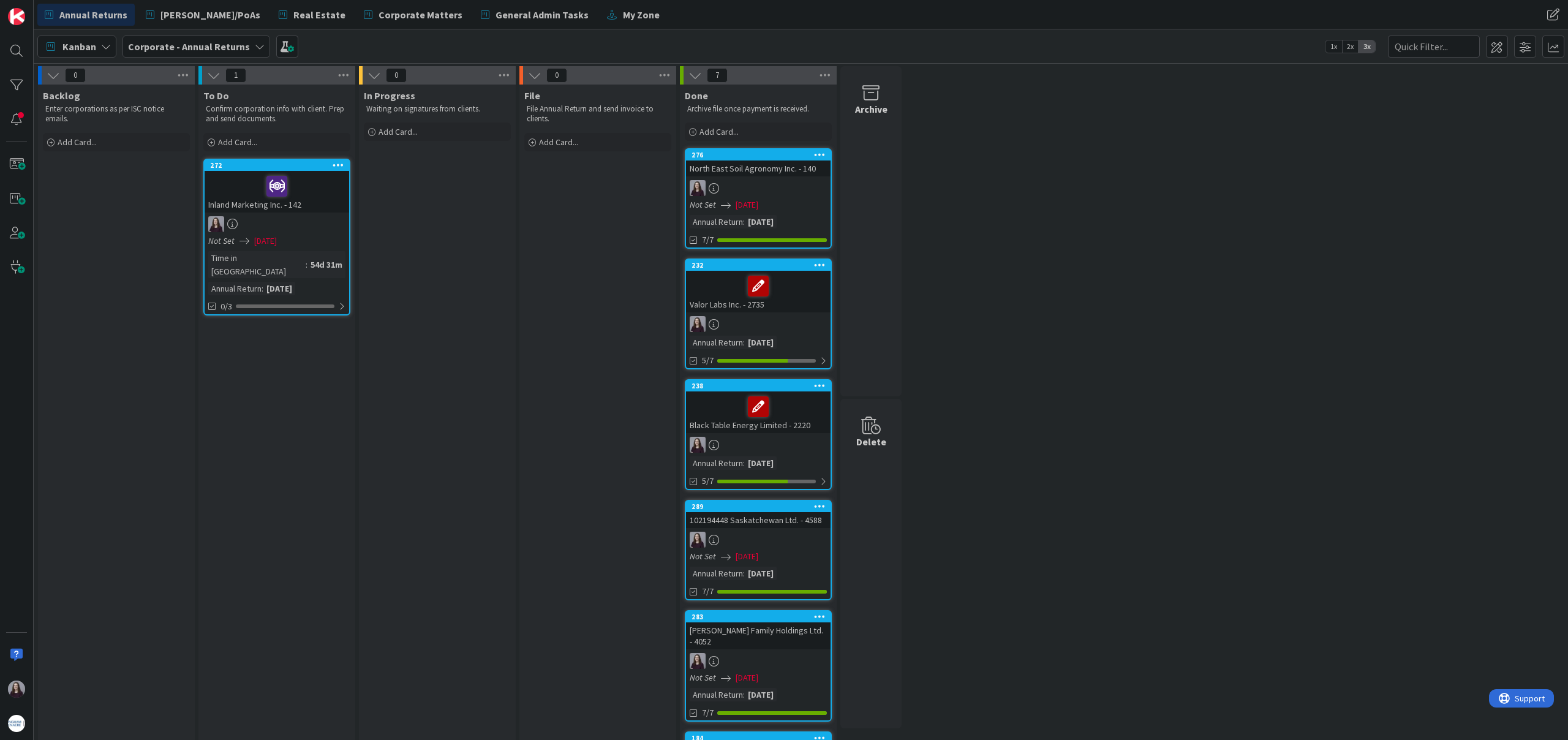
click at [687, 20] on div "Annual Returns [PERSON_NAME]/PoAs Real Estate Corporate Matters General Admin T…" at bounding box center [568, 15] width 1062 height 22
